Goal: Find specific page/section: Find specific page/section

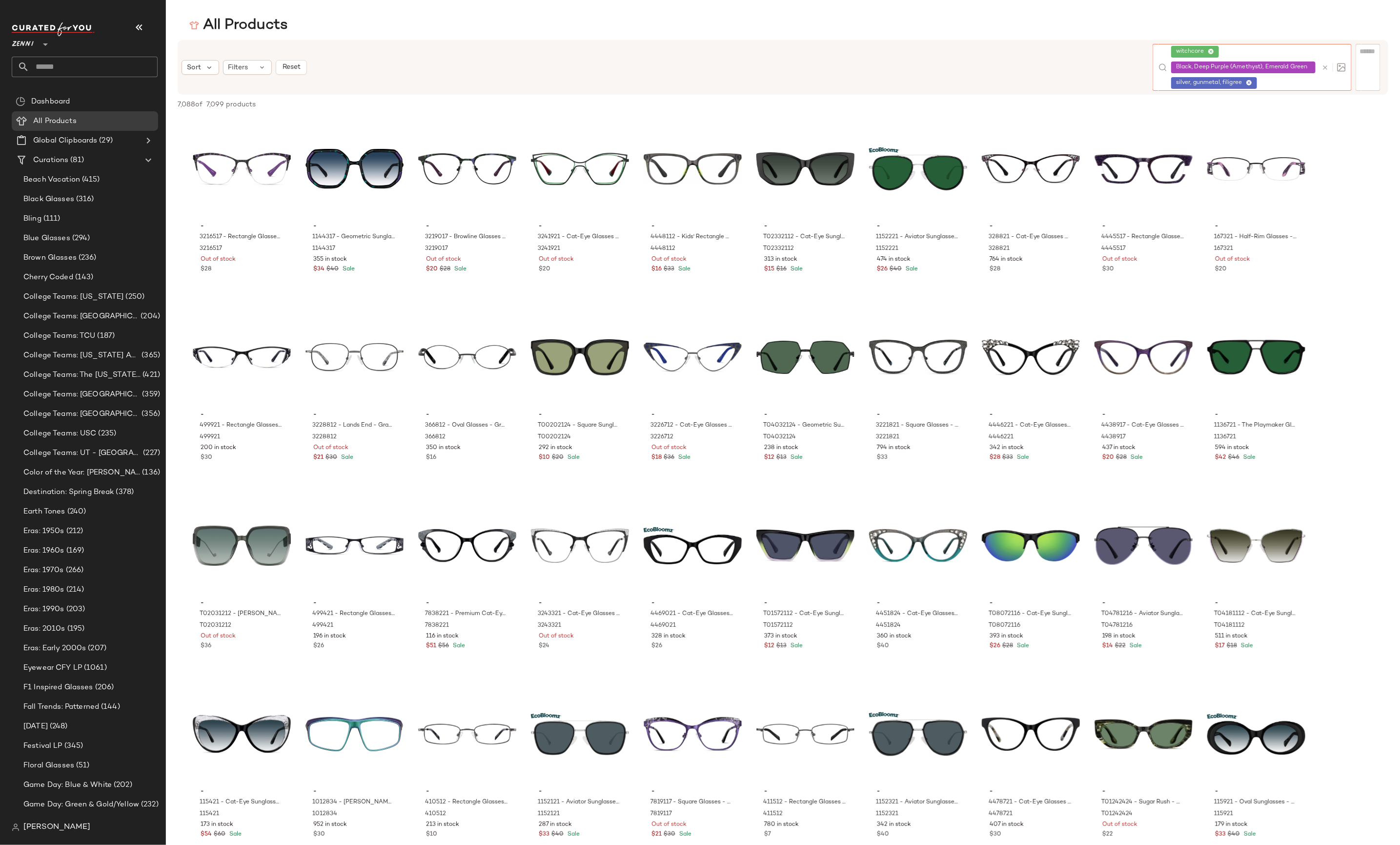
click at [34, 45] on div "Zenni **" at bounding box center [24, 38] width 26 height 24
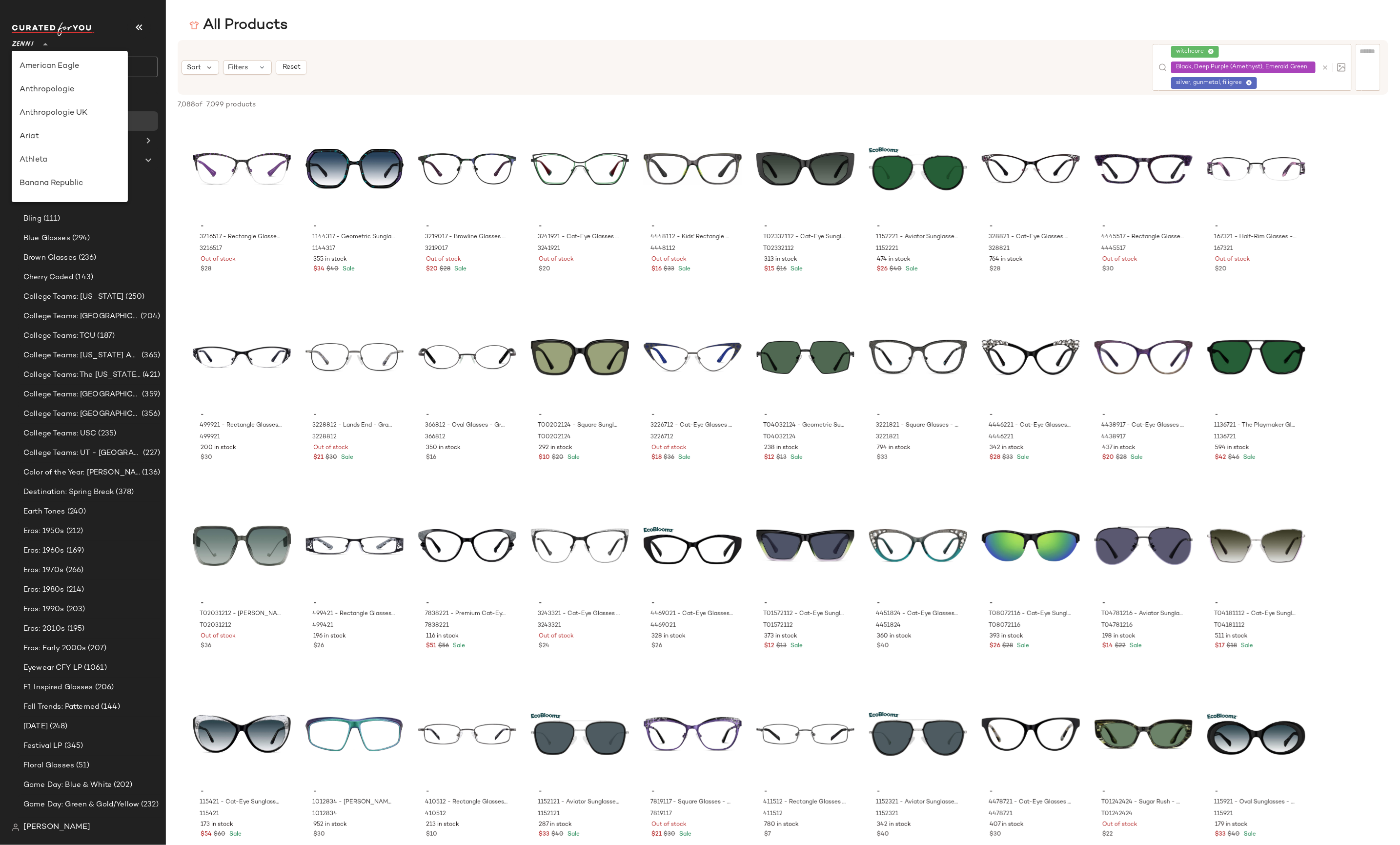
scroll to position [536, 0]
click at [76, 130] on div "Wink" at bounding box center [69, 140] width 116 height 24
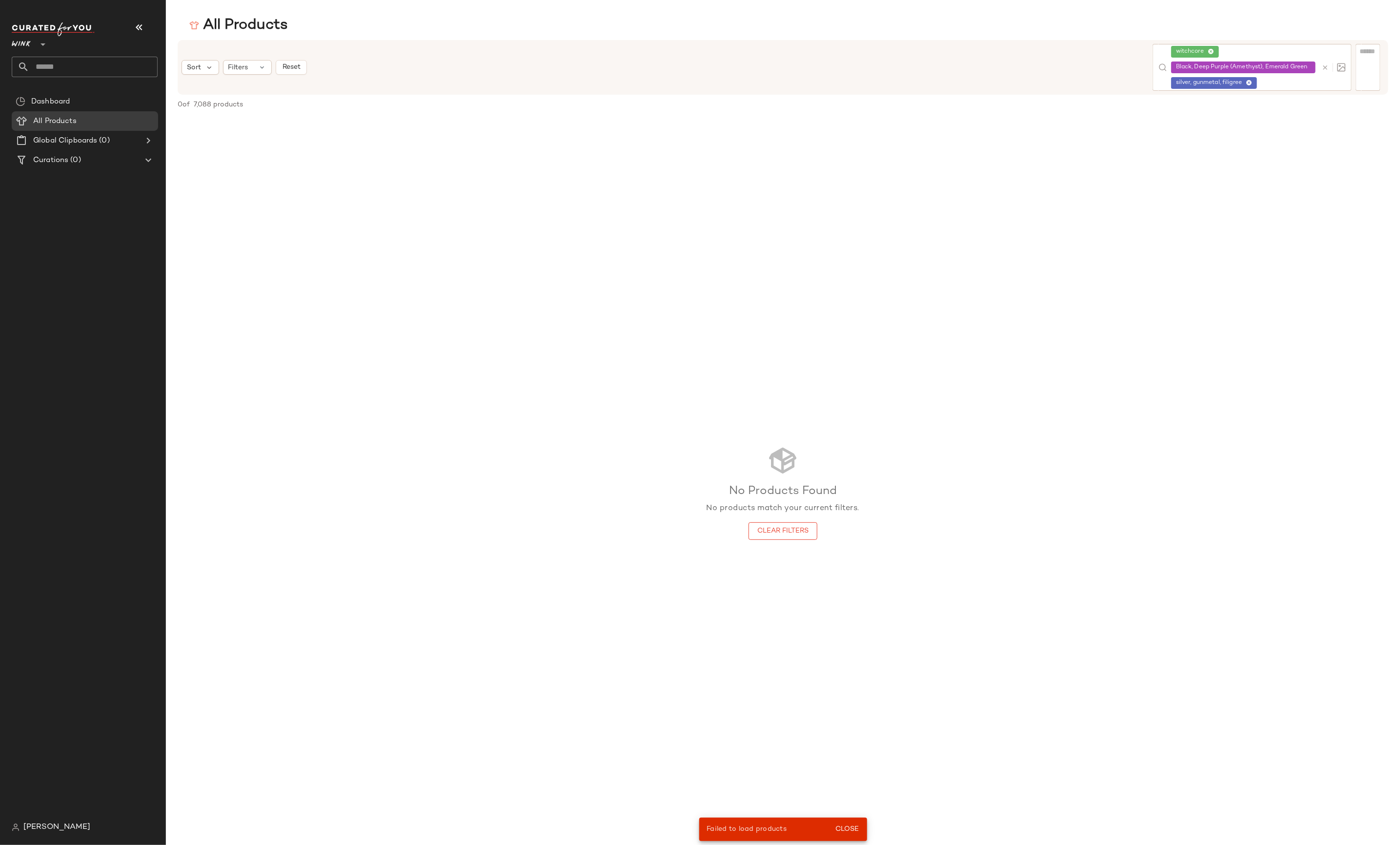
click at [31, 38] on div "Wink *" at bounding box center [23, 38] width 24 height 24
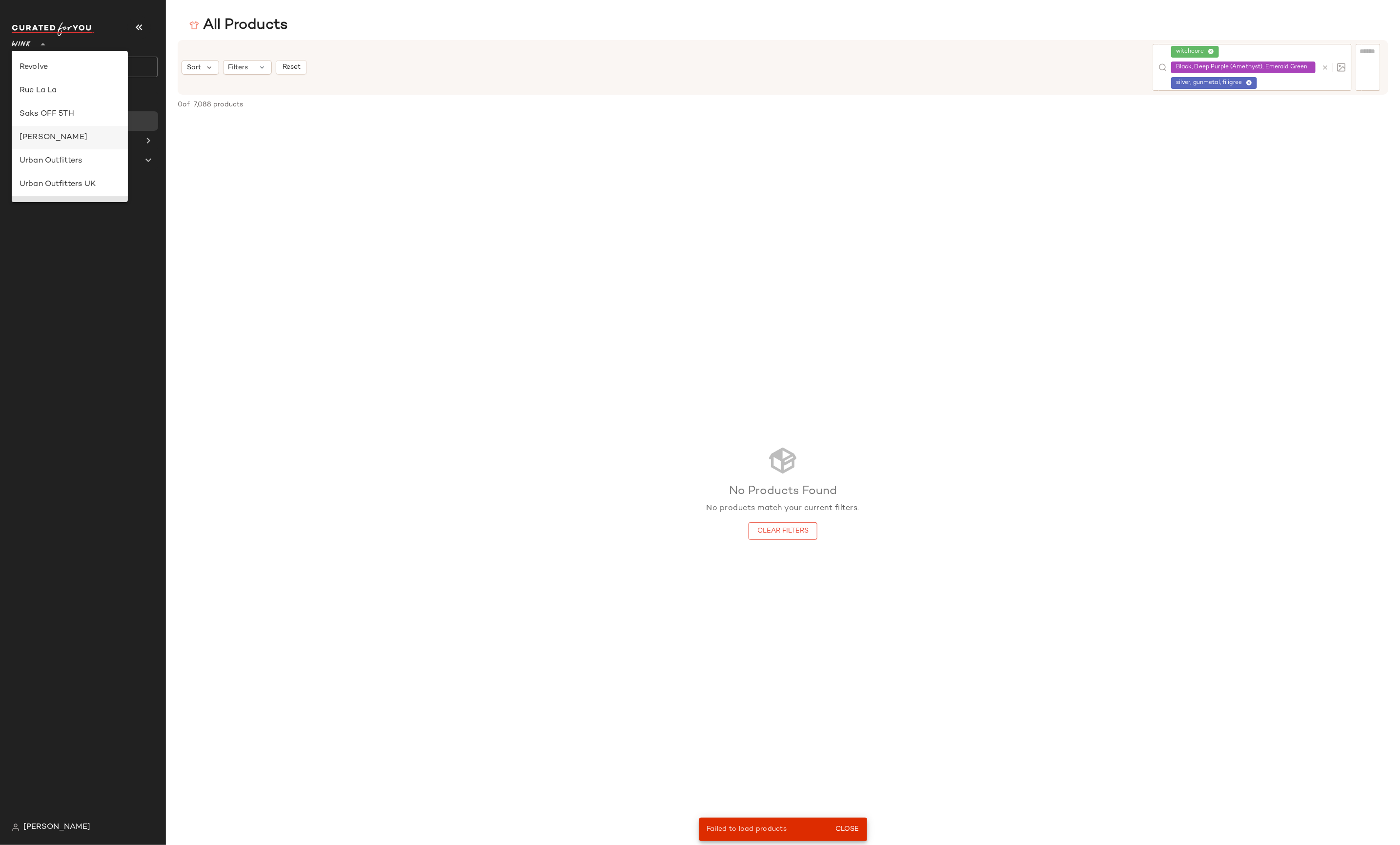
scroll to position [398, 0]
click at [50, 134] on div "Revolve" at bounding box center [70, 137] width 100 height 11
type input "**"
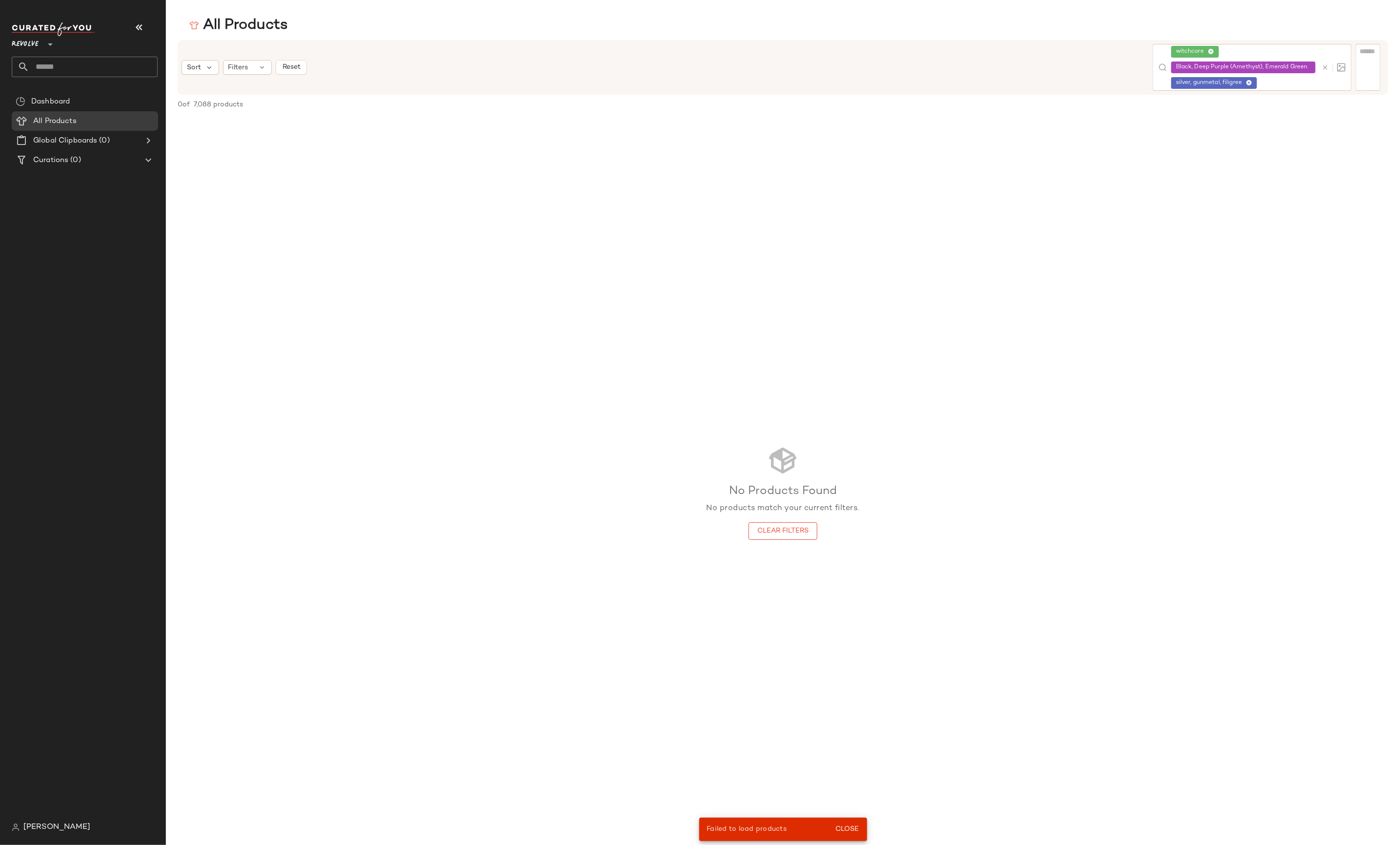
click at [76, 65] on input "text" at bounding box center [93, 67] width 128 height 20
click at [43, 156] on span "Curations" at bounding box center [50, 160] width 35 height 11
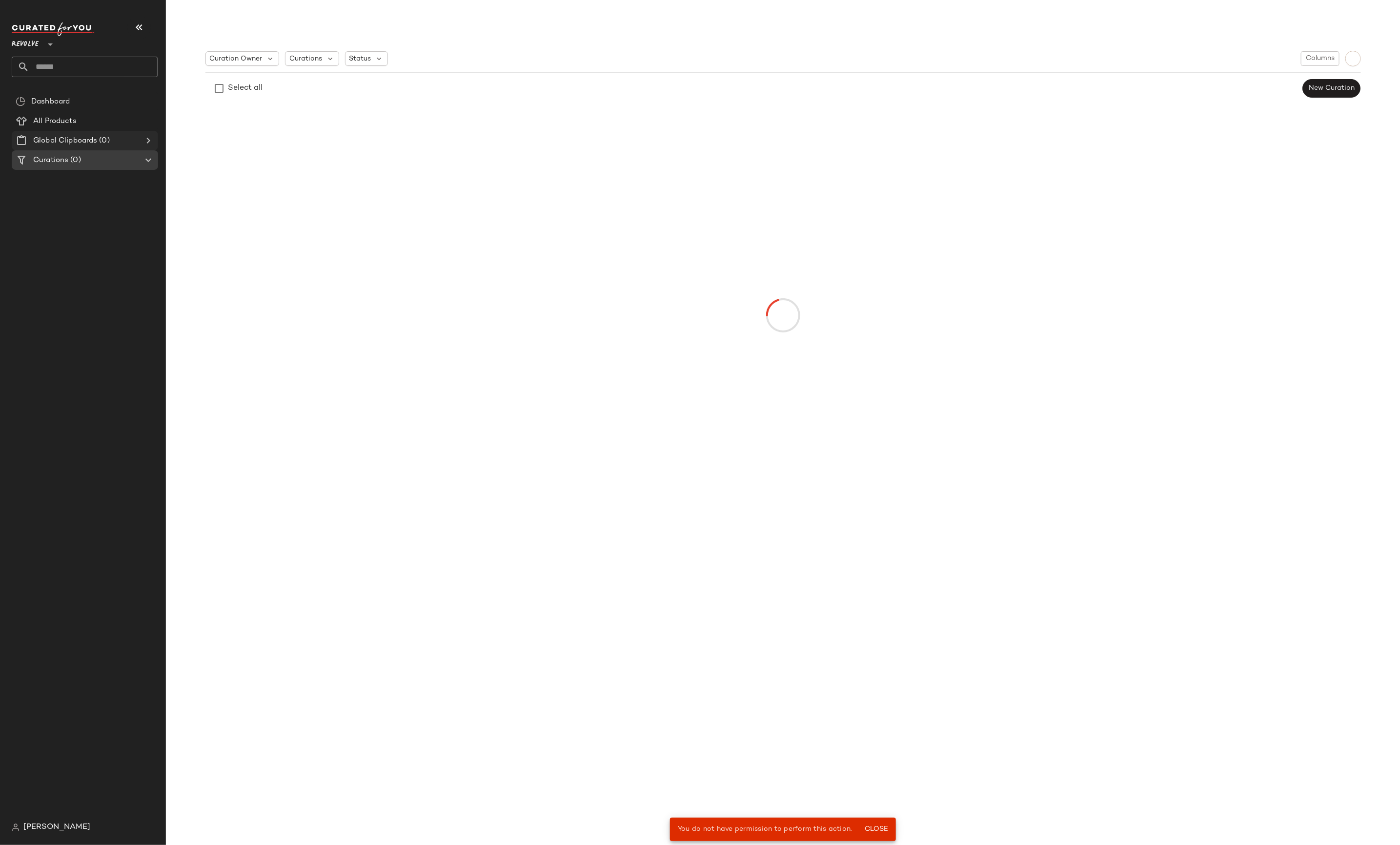
click at [57, 137] on span "Global Clipboards" at bounding box center [65, 141] width 64 height 11
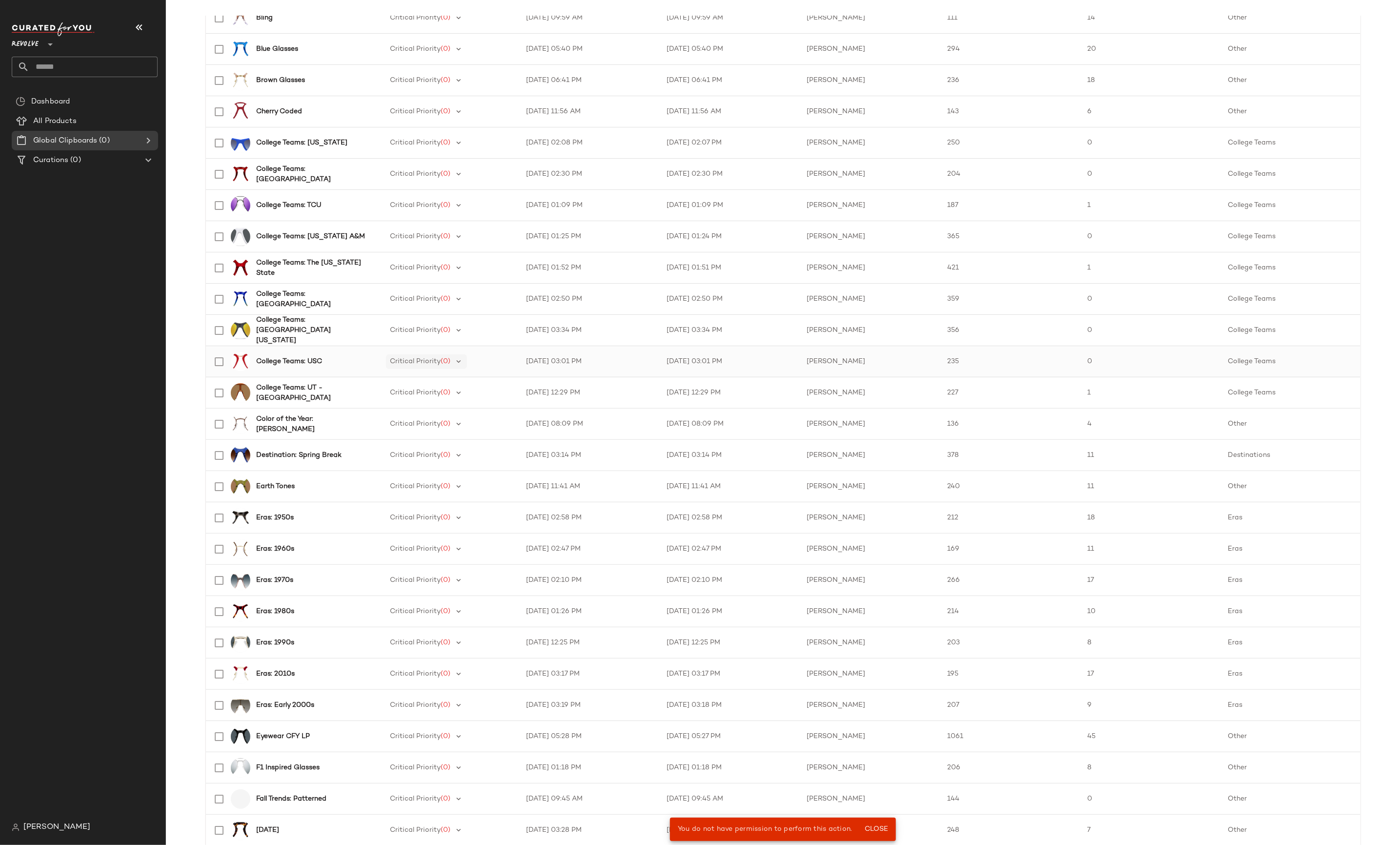
scroll to position [484, 0]
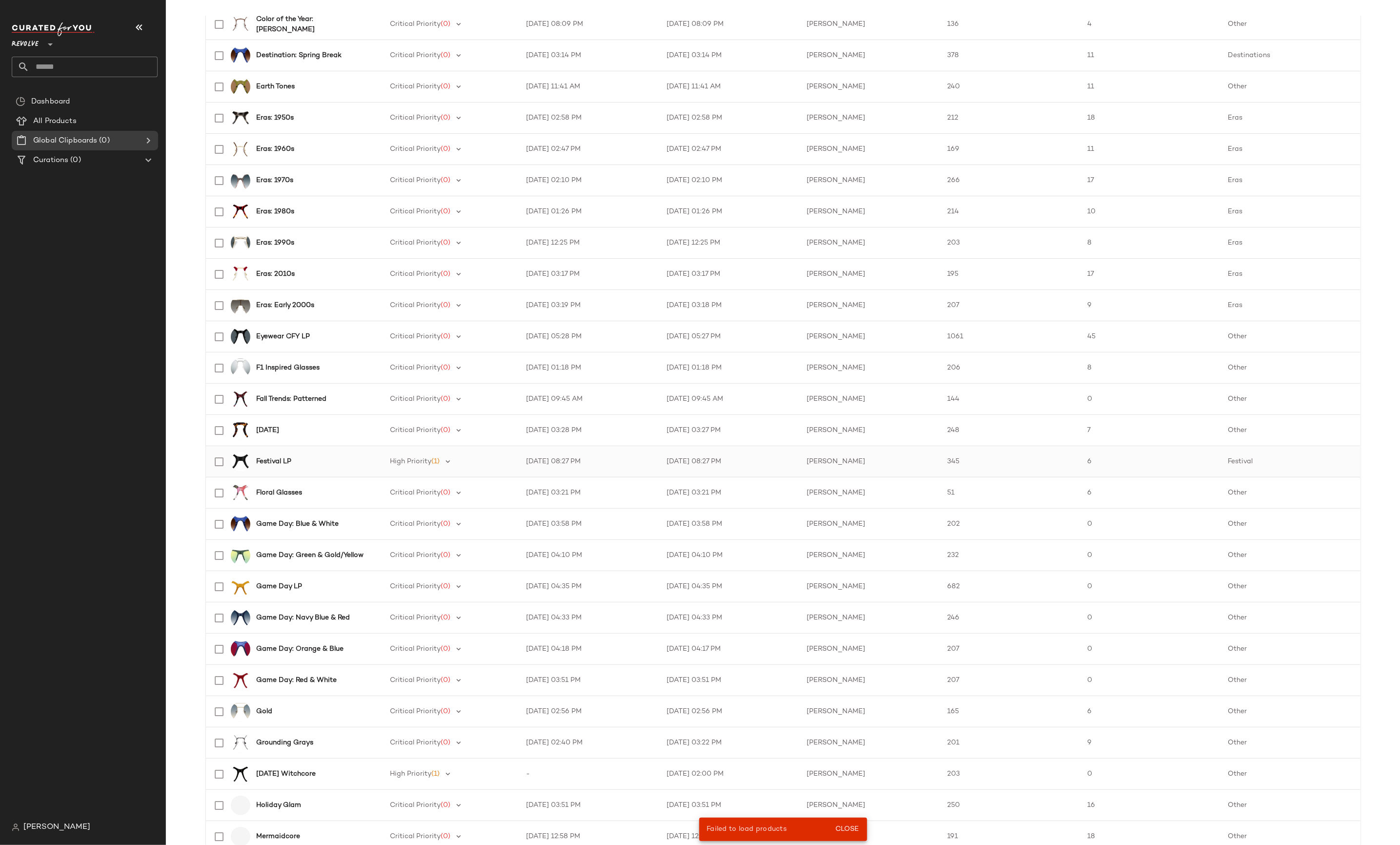
scroll to position [795, 0]
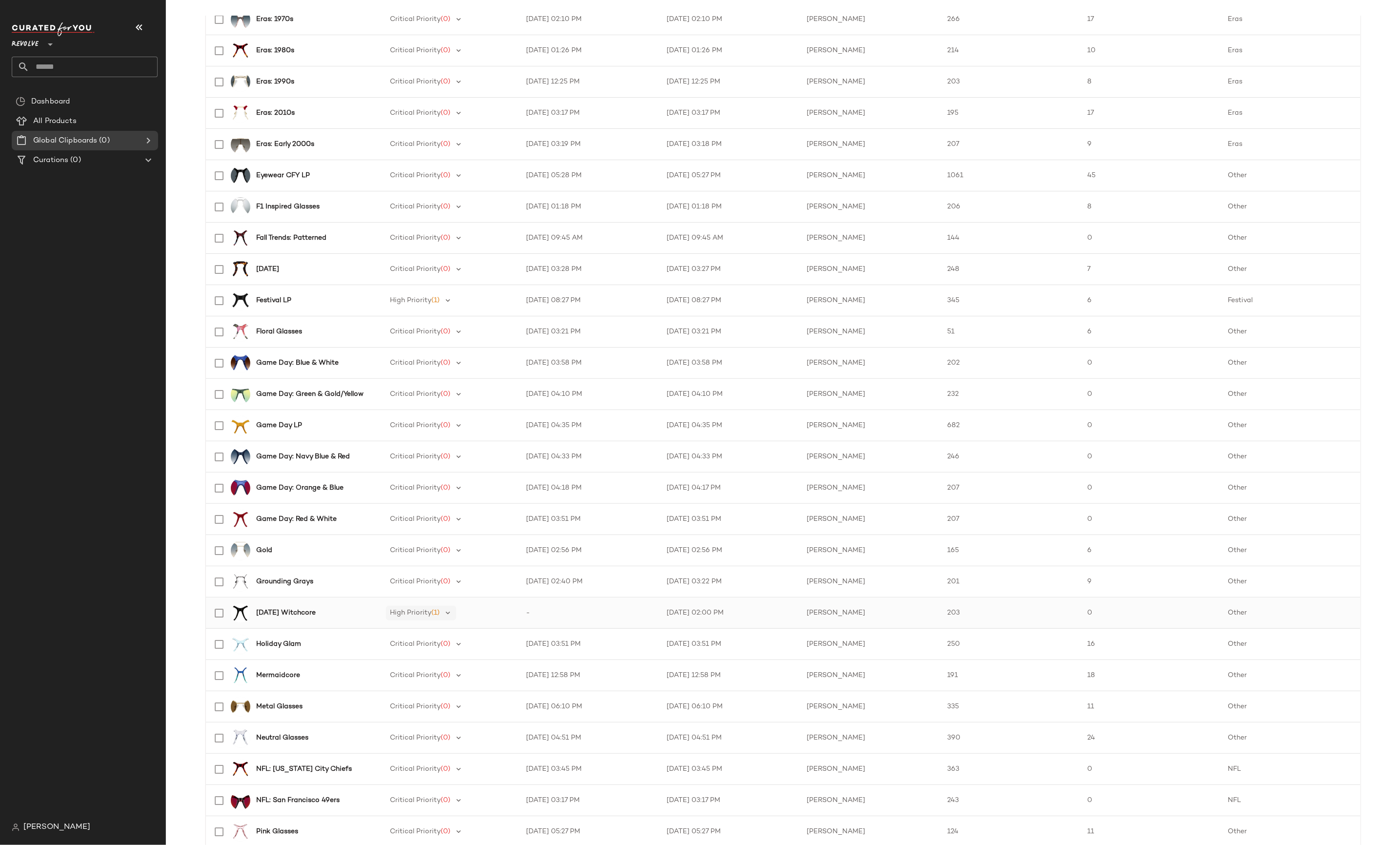
click at [406, 619] on div "High Priority (1)" at bounding box center [421, 612] width 71 height 15
click at [828, 607] on td "[PERSON_NAME]" at bounding box center [869, 612] width 140 height 31
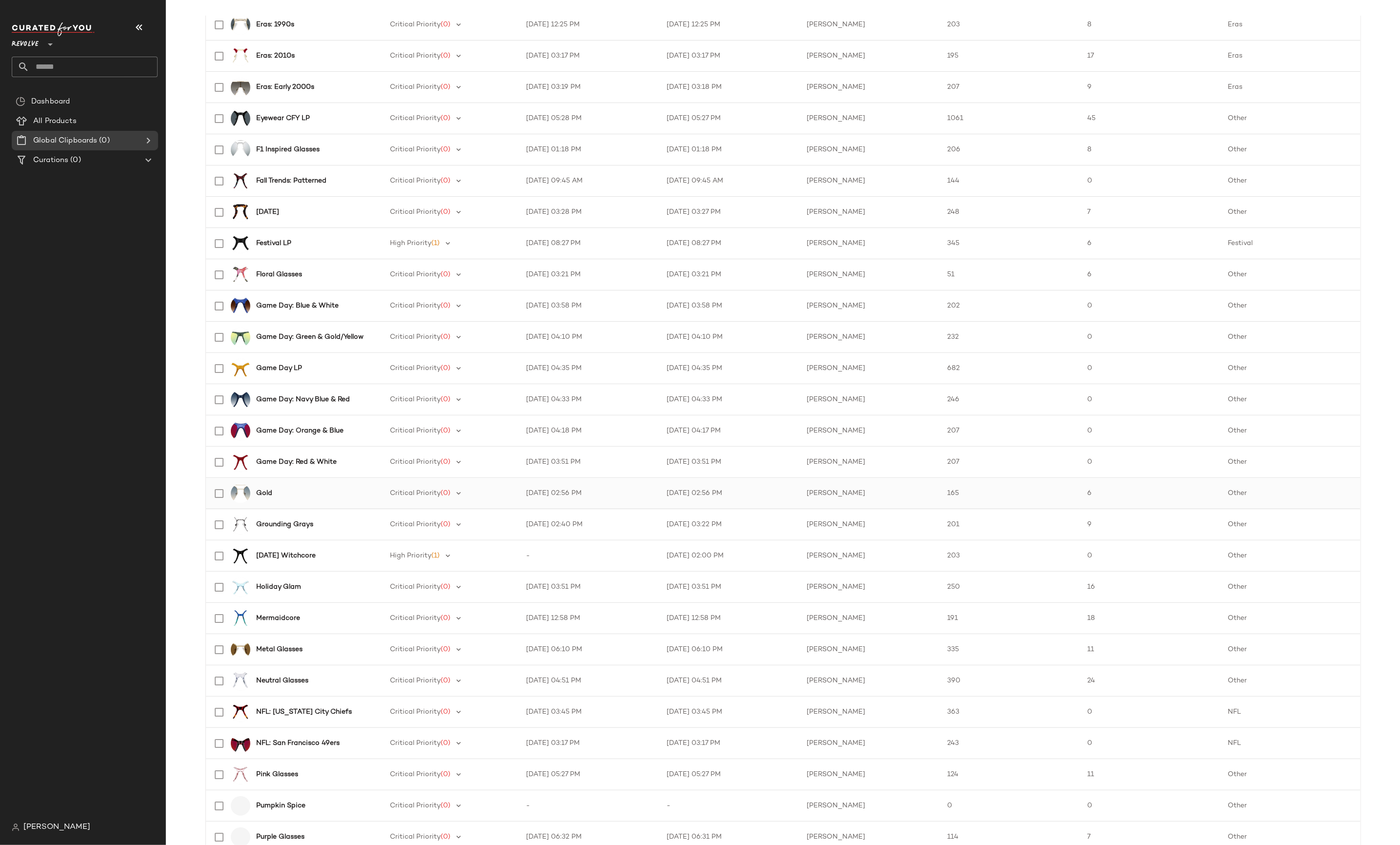
scroll to position [877, 0]
